Goal: Task Accomplishment & Management: Complete application form

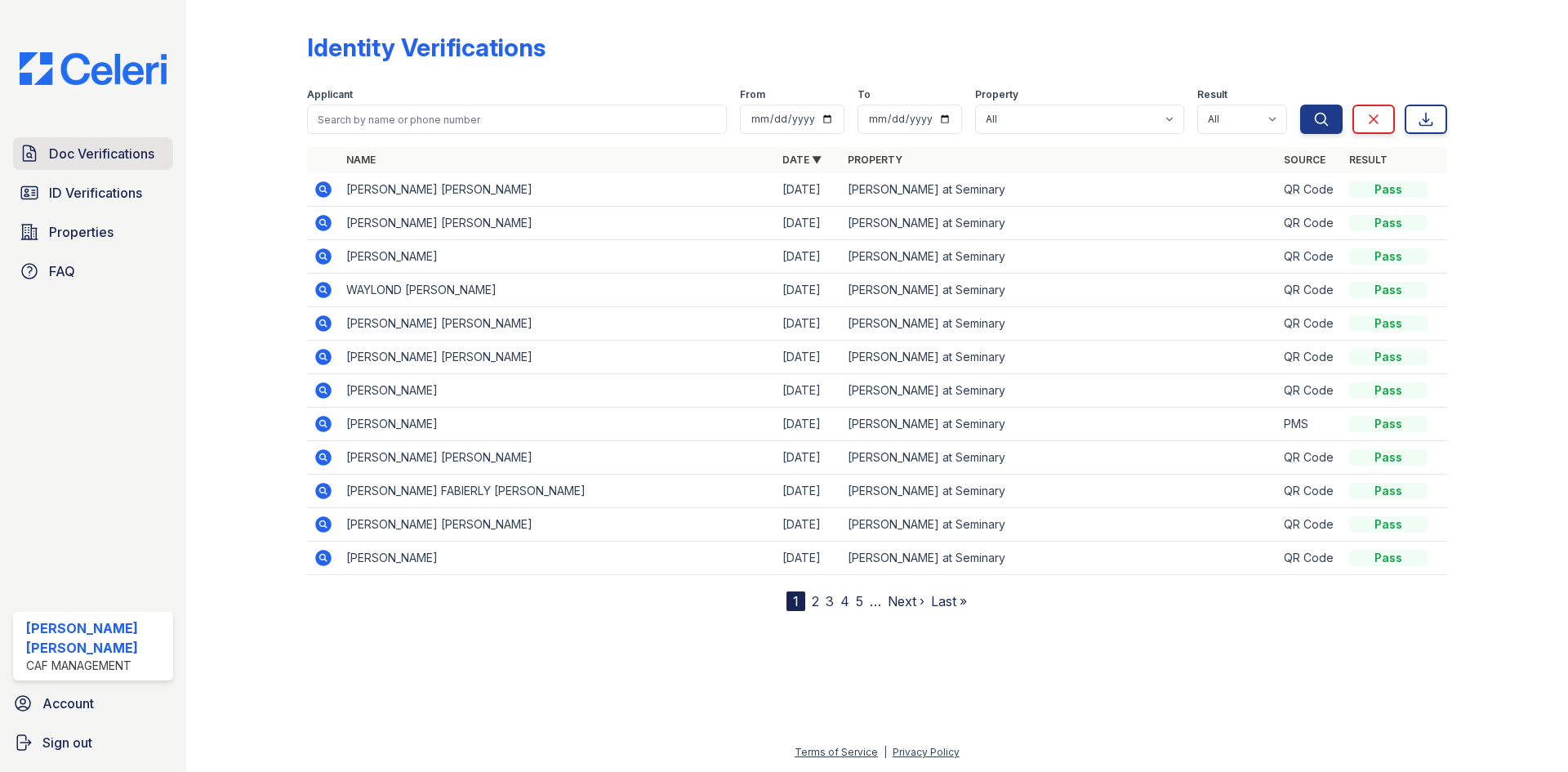
click at [102, 169] on link "Doc Verifications" at bounding box center [93, 153] width 160 height 33
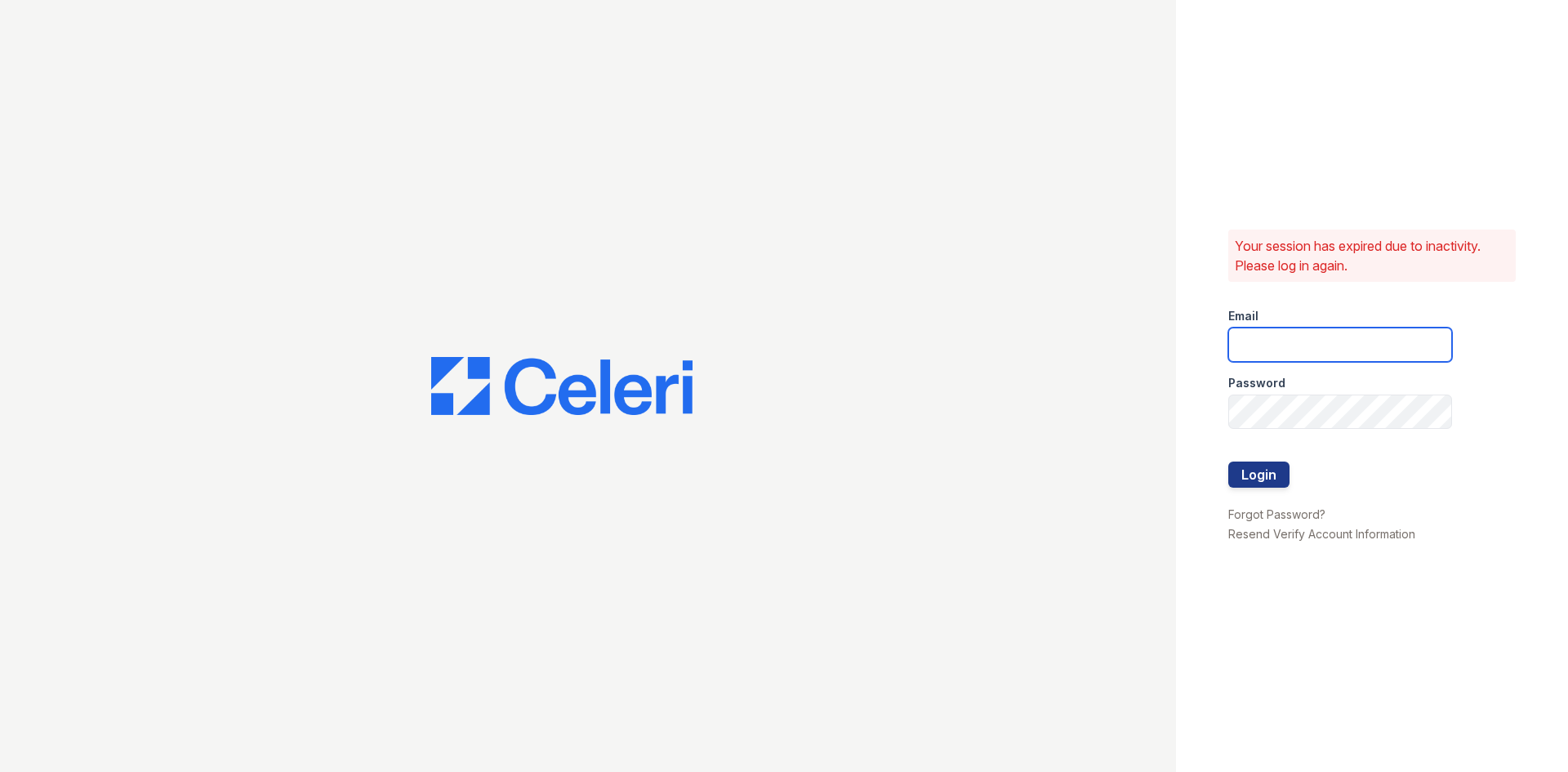
type input "[PERSON_NAME][DOMAIN_NAME][EMAIL_ADDRESS][DOMAIN_NAME]"
click at [1239, 472] on button "Login" at bounding box center [1259, 475] width 61 height 26
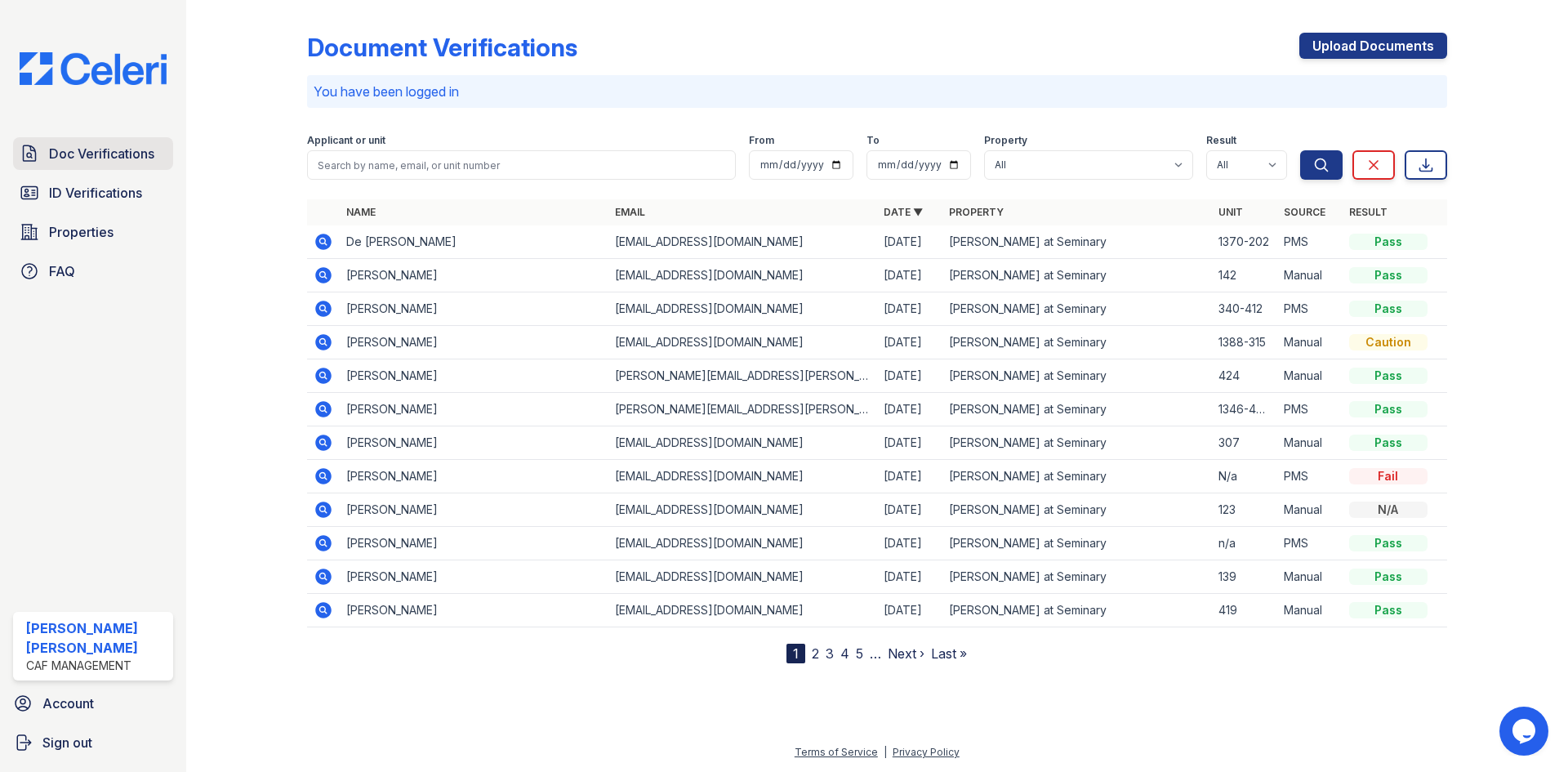
click at [104, 152] on span "Doc Verifications" at bounding box center [102, 153] width 105 height 20
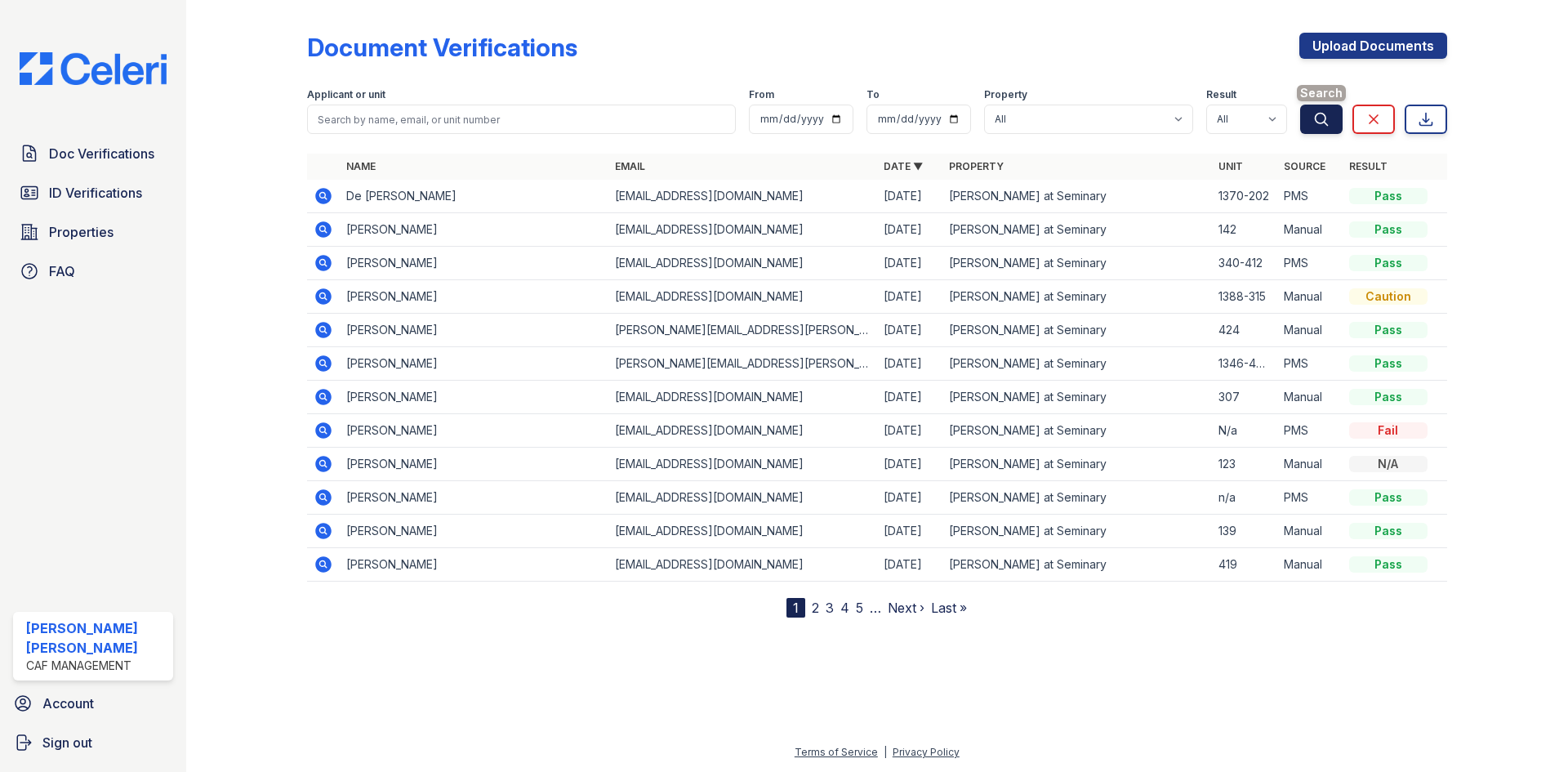
click at [1316, 117] on icon "submit" at bounding box center [1321, 118] width 12 height 12
click at [1341, 57] on link "Upload Documents" at bounding box center [1372, 46] width 148 height 26
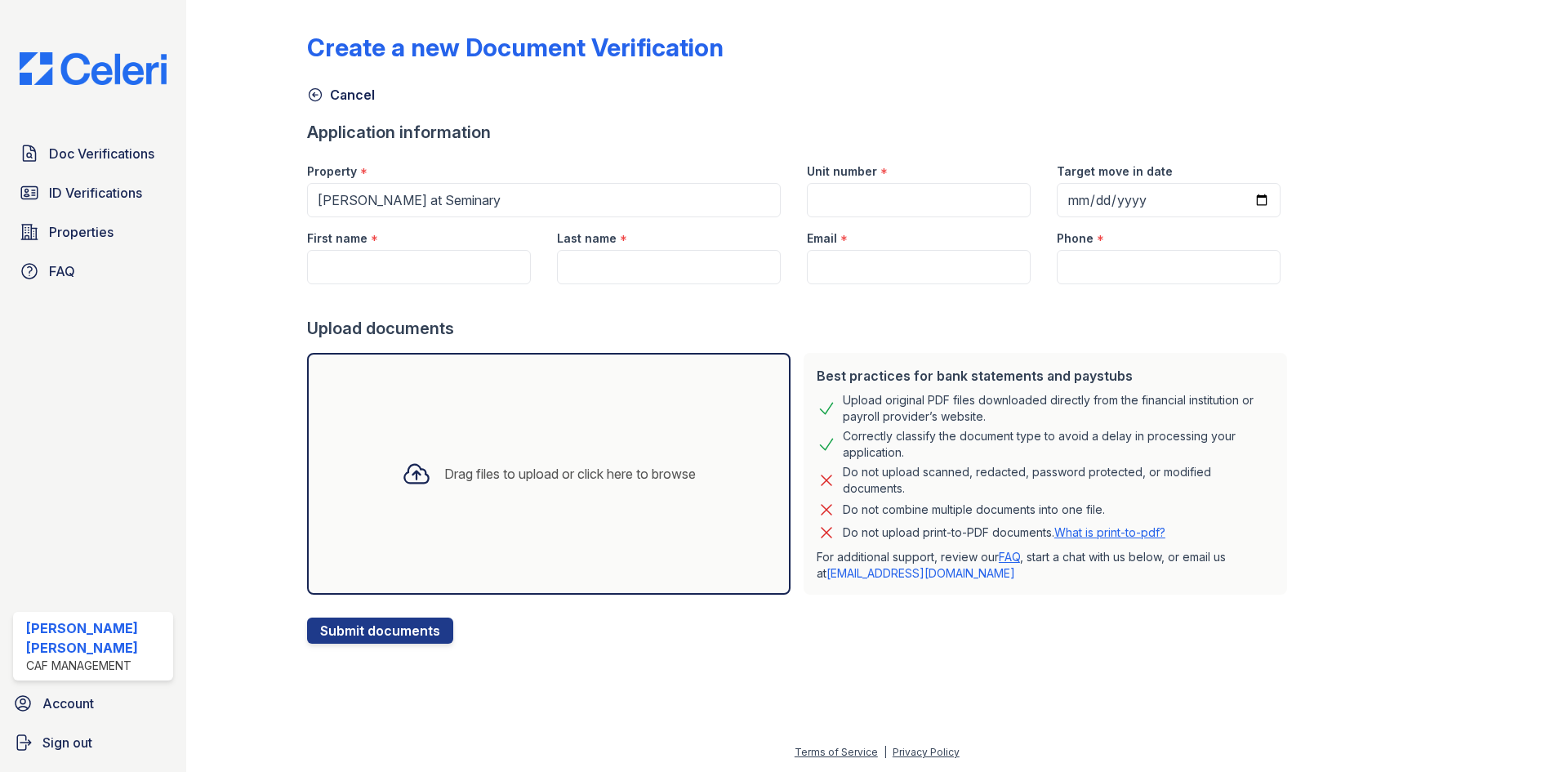
click at [416, 247] on div "First name *" at bounding box center [419, 233] width 224 height 33
click at [420, 293] on div at bounding box center [801, 300] width 987 height 33
click at [424, 271] on input "First name" at bounding box center [419, 267] width 224 height 34
type input "d"
type input "De [PERSON_NAME]"
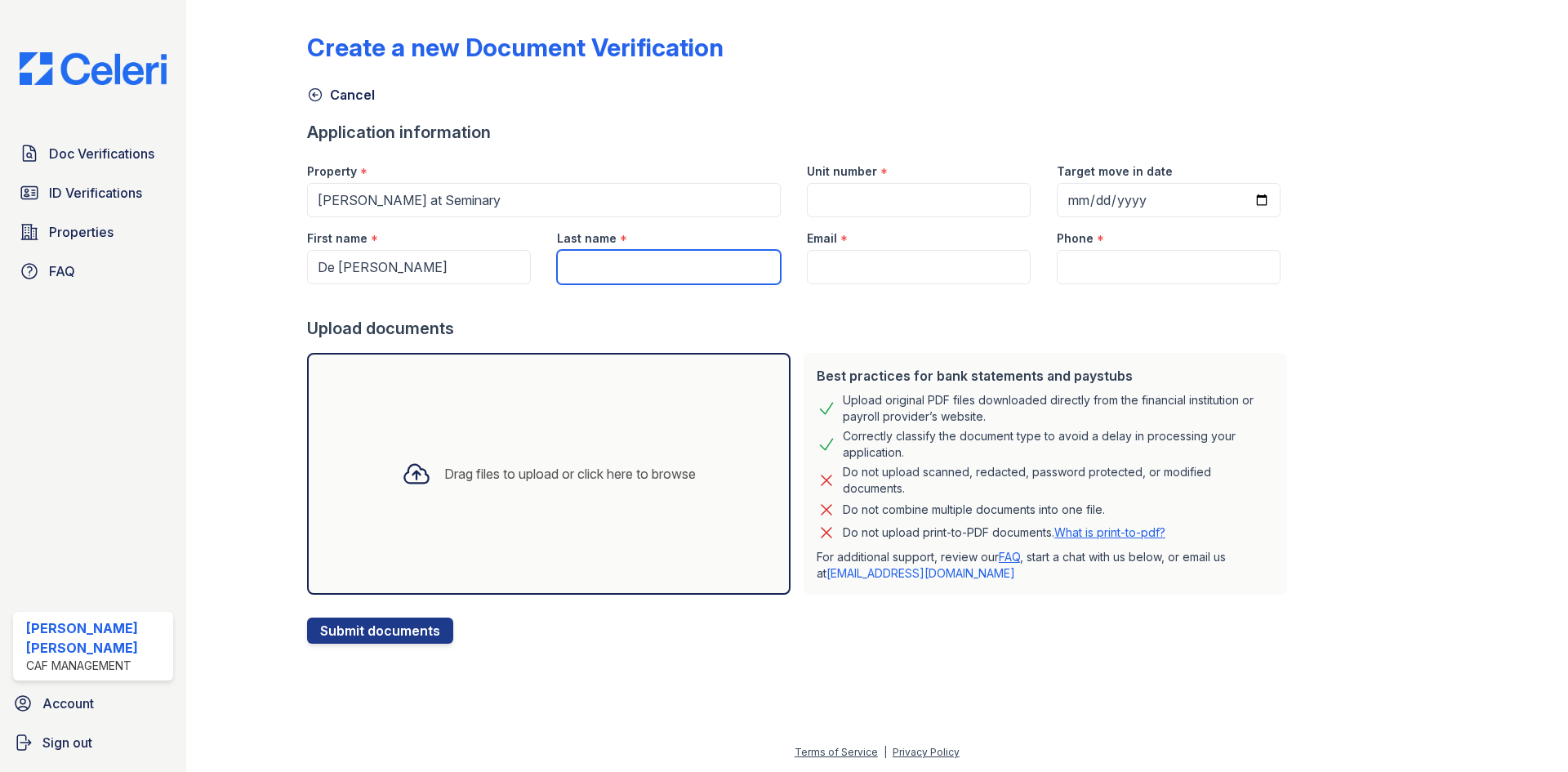
click at [626, 260] on input "Last name" at bounding box center [669, 267] width 224 height 34
type input "Green"
drag, startPoint x: 813, startPoint y: 195, endPoint x: 809, endPoint y: 209, distance: 14.6
click at [813, 195] on input "Unit number" at bounding box center [918, 200] width 224 height 34
type input "202"
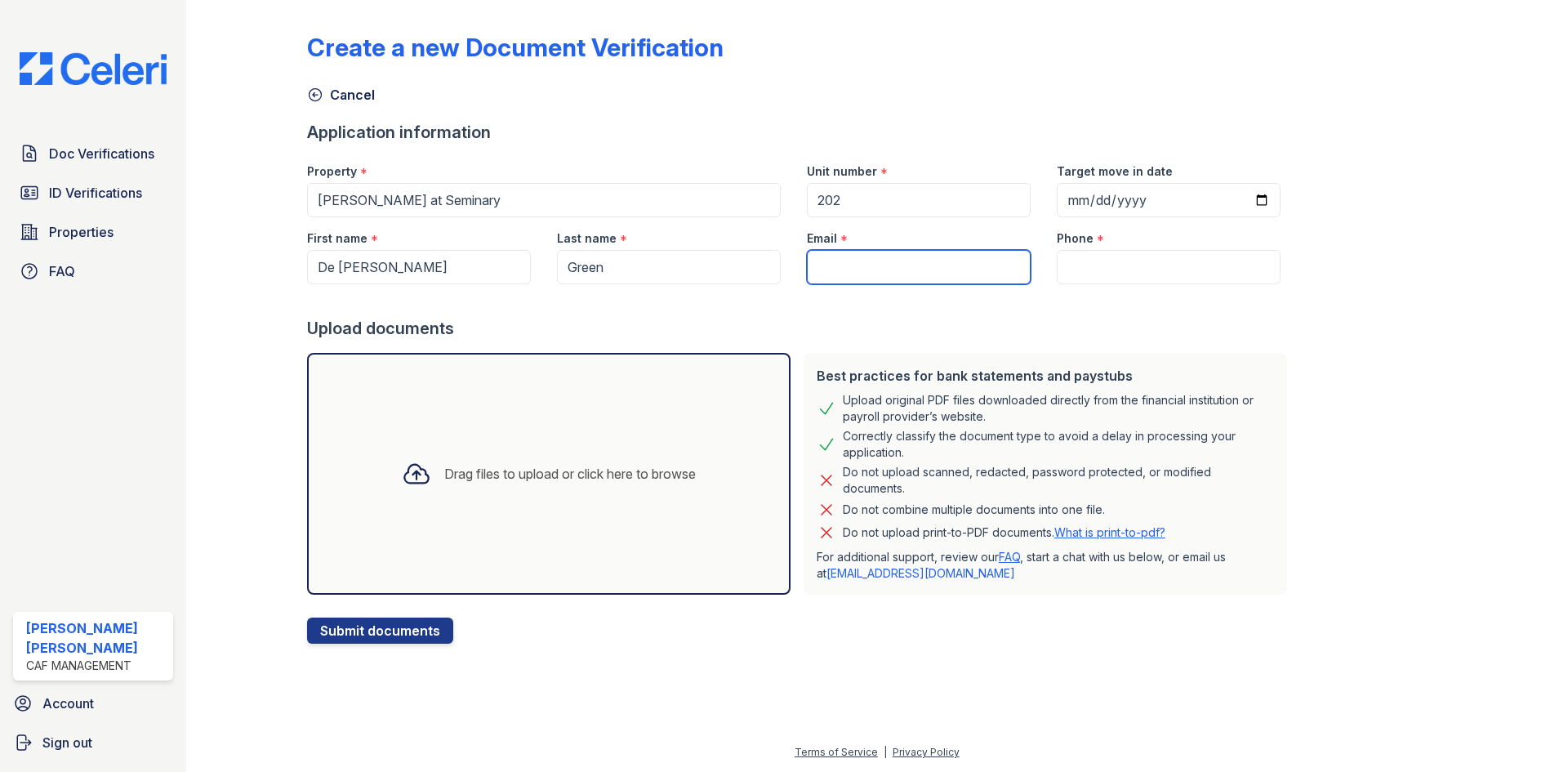
paste input "[EMAIL_ADDRESS][DOMAIN_NAME]"
type input "[EMAIL_ADDRESS][DOMAIN_NAME]"
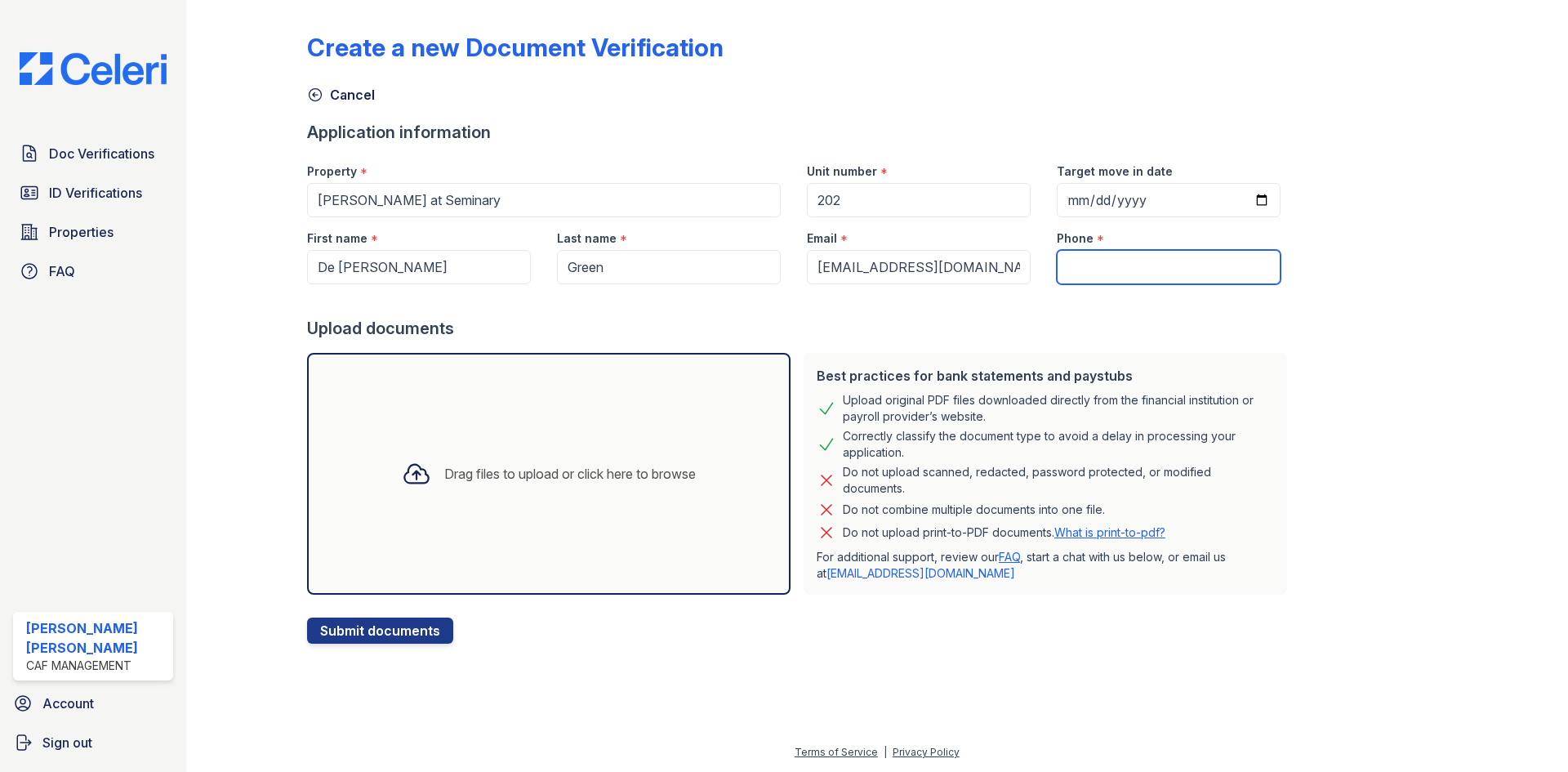
click at [1071, 272] on input "Phone" at bounding box center [1168, 267] width 224 height 34
type input "6822184891"
click at [407, 471] on icon at bounding box center [416, 474] width 24 height 19
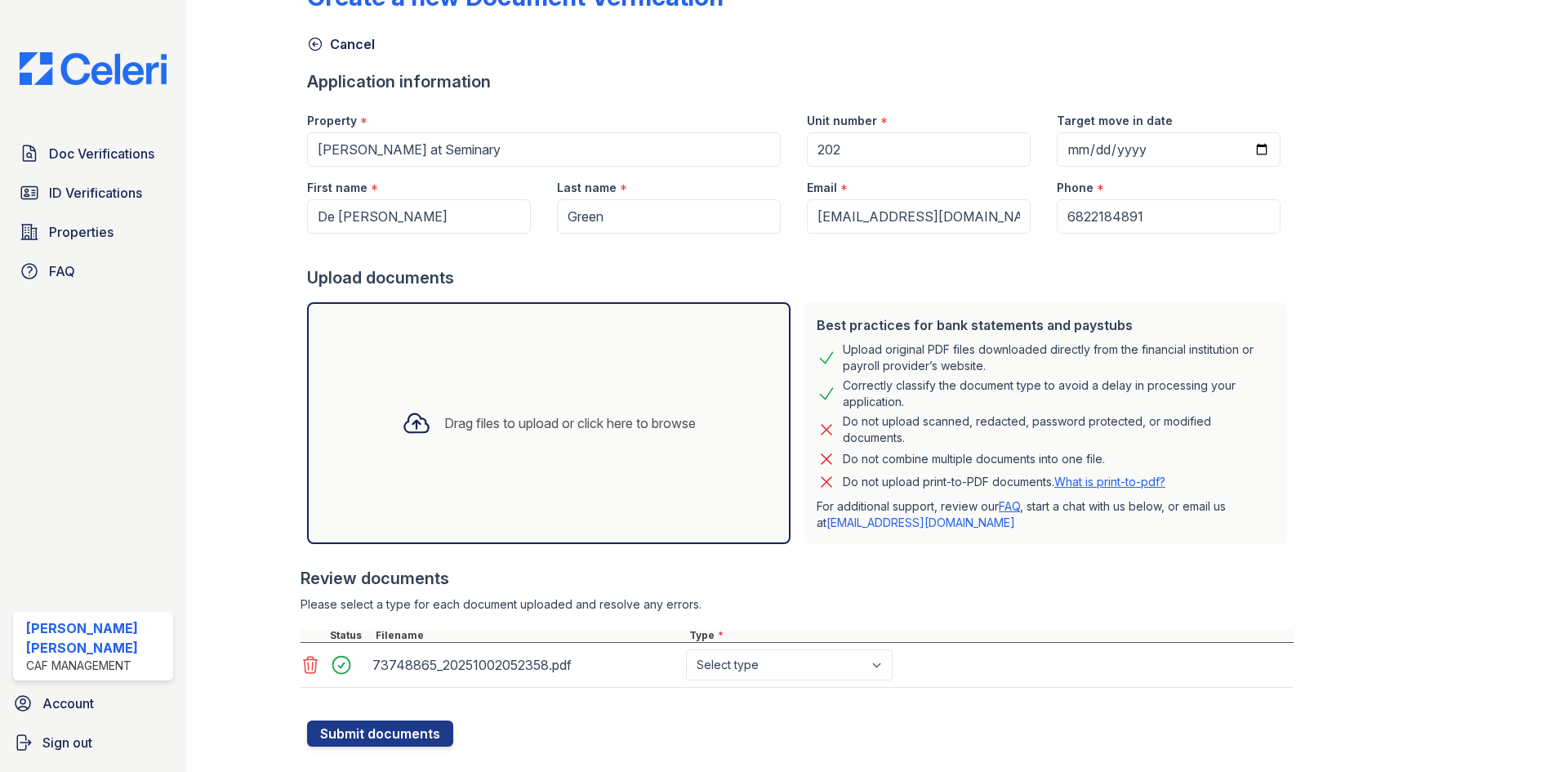
scroll to position [76, 0]
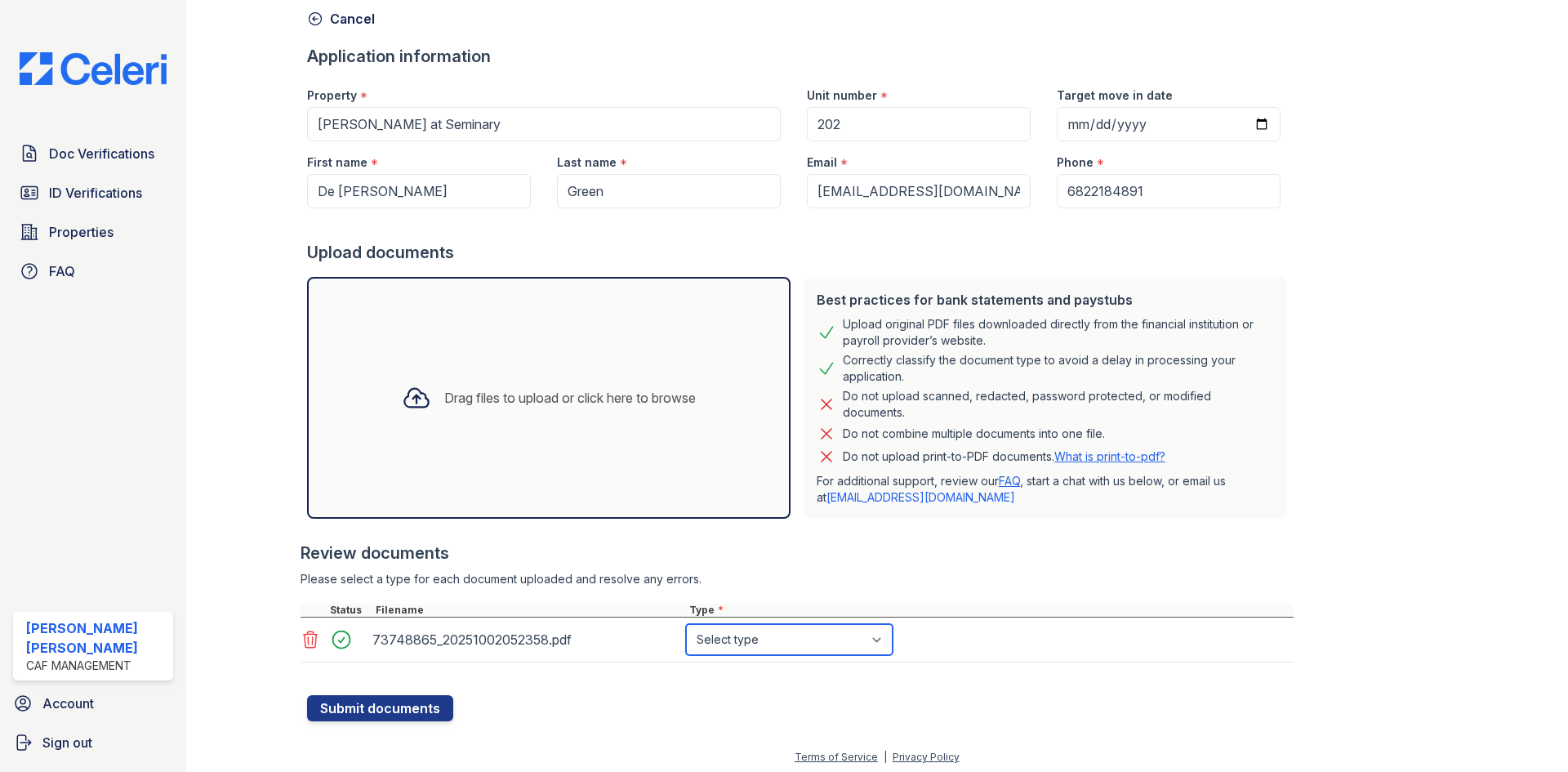
click at [776, 648] on select "Select type Paystub Bank Statement Offer Letter Tax Documents Benefit Award Let…" at bounding box center [790, 639] width 207 height 31
select select "paystub"
click at [686, 624] on select "Select type Paystub Bank Statement Offer Letter Tax Documents Benefit Award Let…" at bounding box center [790, 639] width 207 height 31
click at [734, 705] on form "Application information Property * [PERSON_NAME][GEOGRAPHIC_DATA] Unit number *…" at bounding box center [801, 383] width 987 height 676
click at [543, 417] on div "Drag files to upload or click here to browse" at bounding box center [549, 398] width 321 height 55
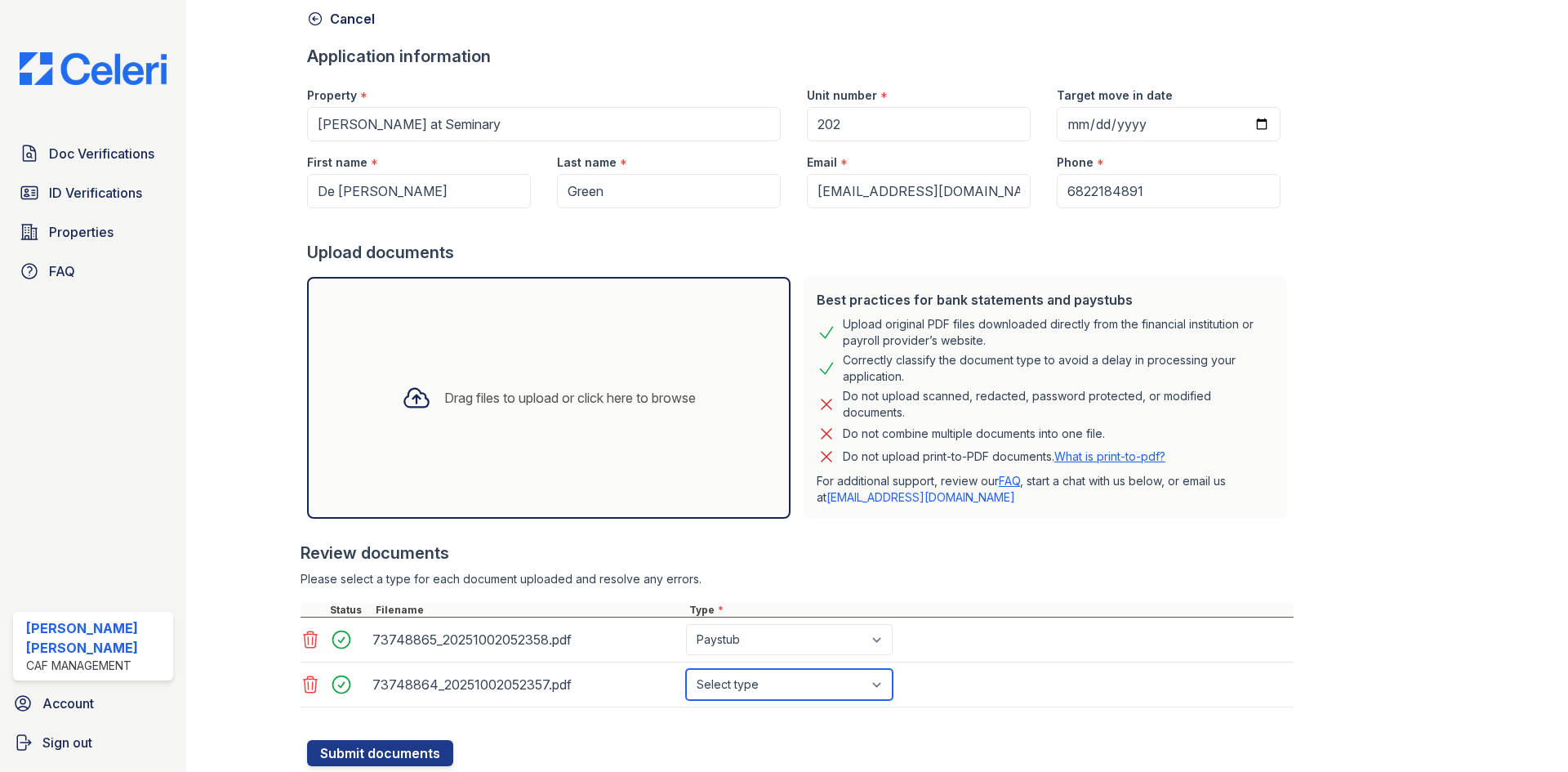
click at [839, 687] on select "Select type Paystub Bank Statement Offer Letter Tax Documents Benefit Award Let…" at bounding box center [790, 685] width 207 height 31
select select "paystub"
click at [686, 670] on select "Select type Paystub Bank Statement Offer Letter Tax Documents Benefit Award Let…" at bounding box center [790, 685] width 207 height 31
click at [964, 604] on div "Type *" at bounding box center [990, 610] width 607 height 13
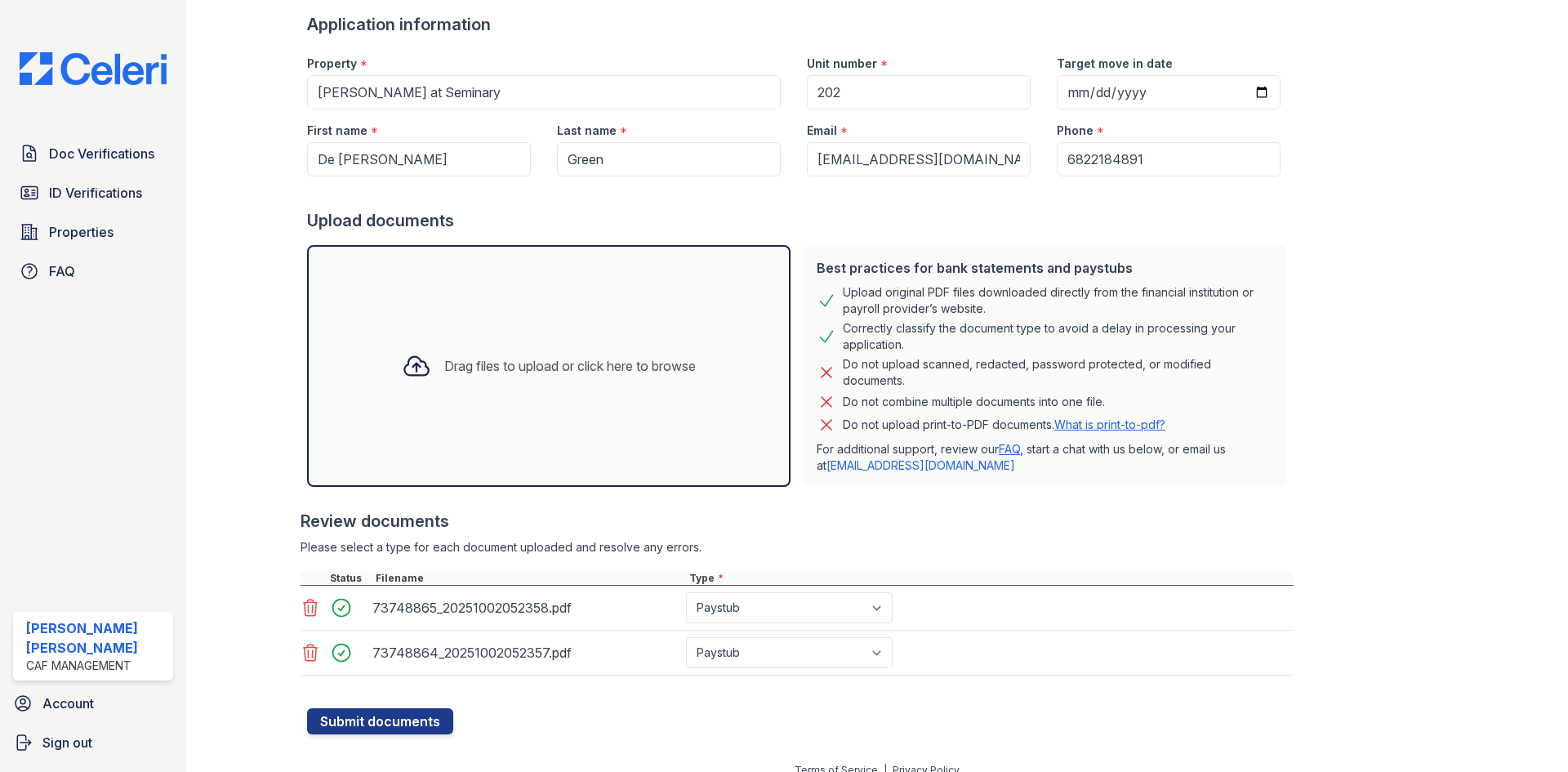
scroll to position [126, 0]
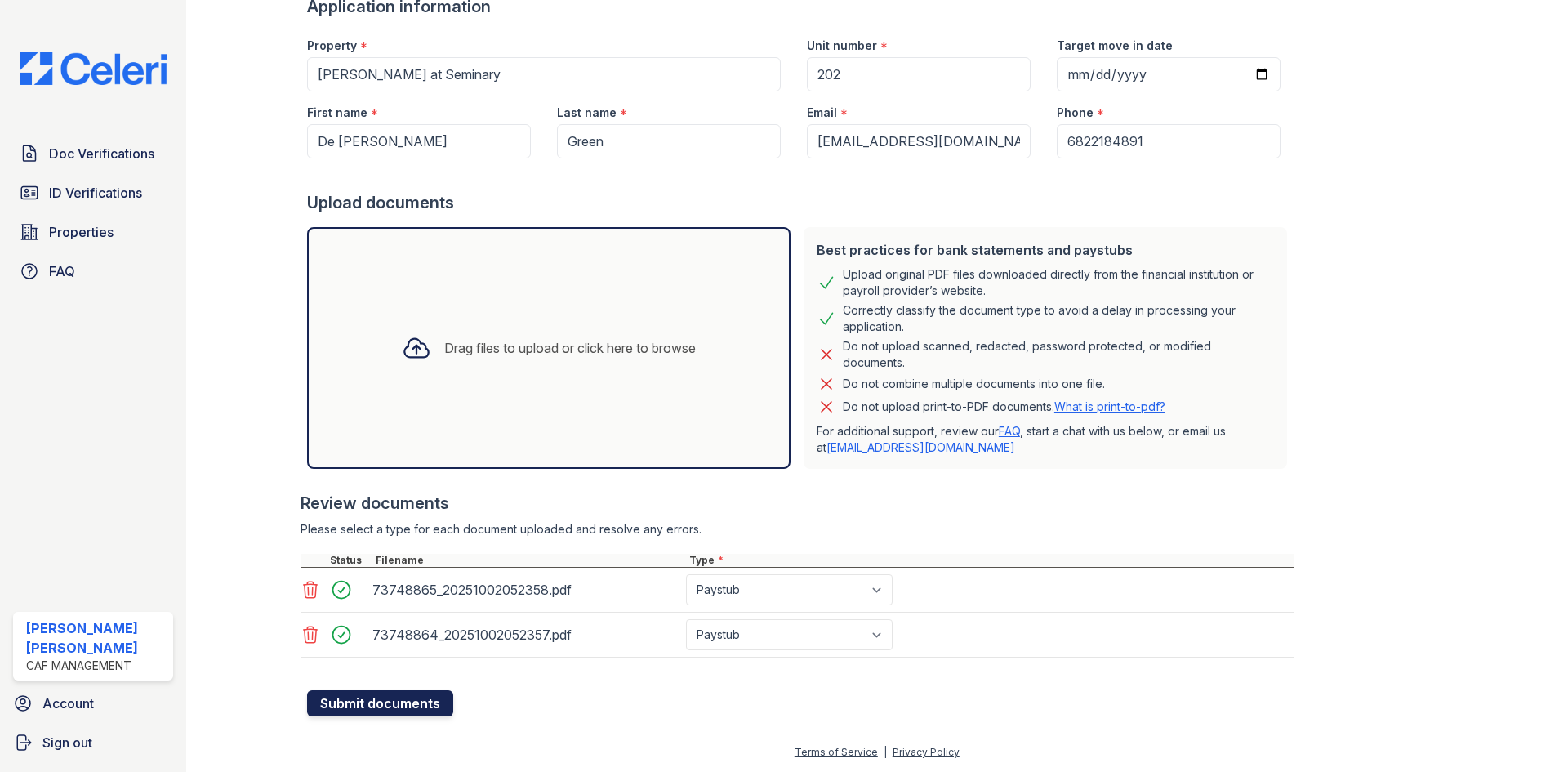
click at [396, 716] on button "Submit documents" at bounding box center [381, 703] width 147 height 26
